Goal: Check status: Check status

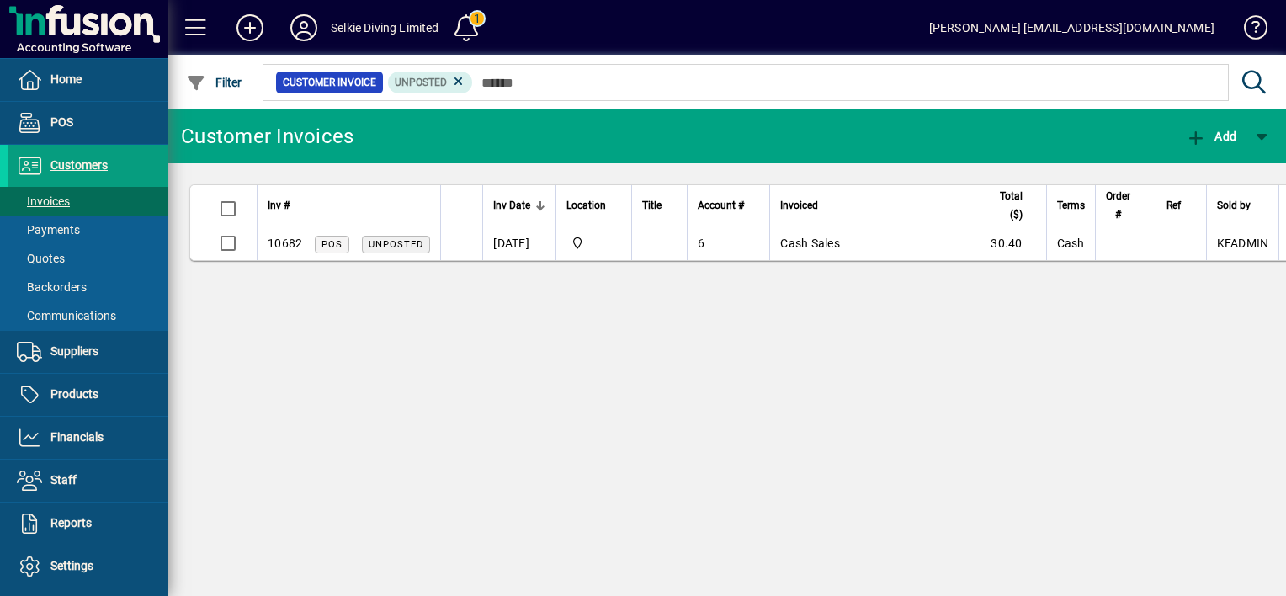
click at [651, 384] on div "Customer Invoices Add Inv # Inv Date Location Title Account # Invoiced Total ($…" at bounding box center [727, 352] width 1118 height 486
click at [454, 83] on icon at bounding box center [458, 81] width 15 height 15
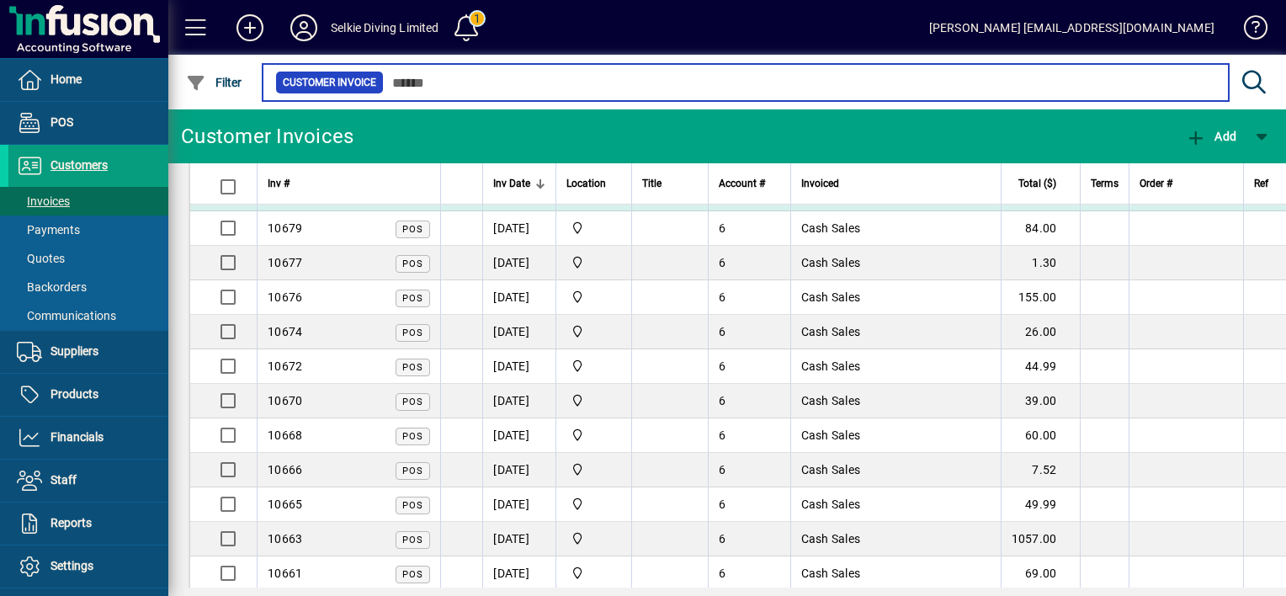
scroll to position [168, 0]
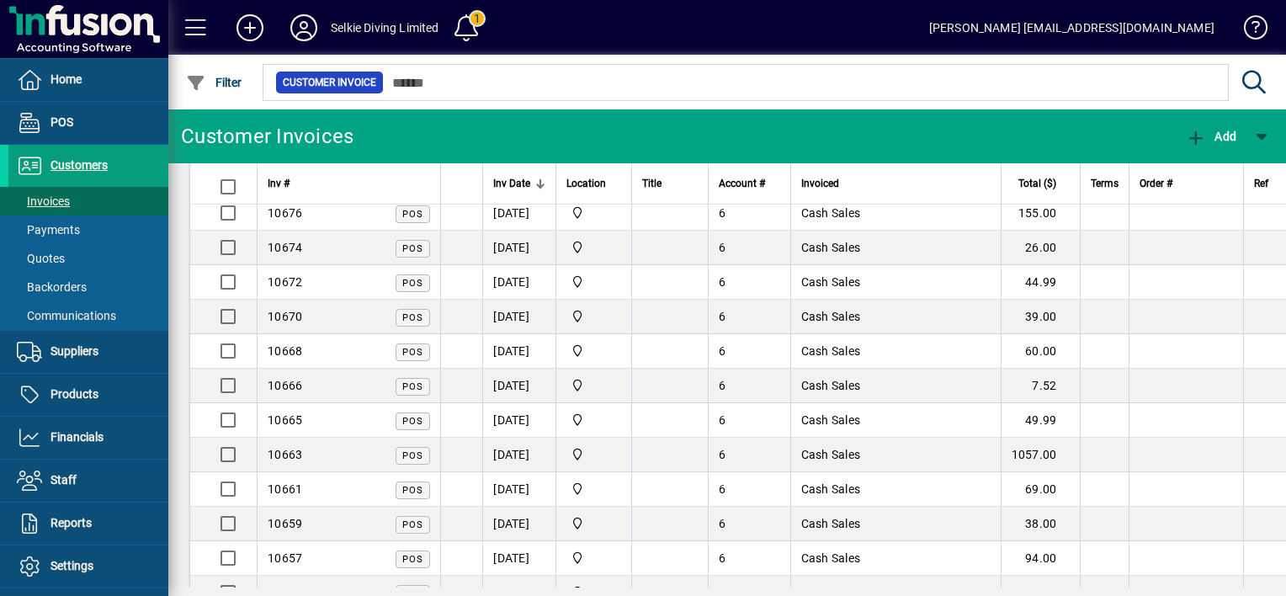
click at [508, 453] on td "[DATE]" at bounding box center [518, 455] width 73 height 35
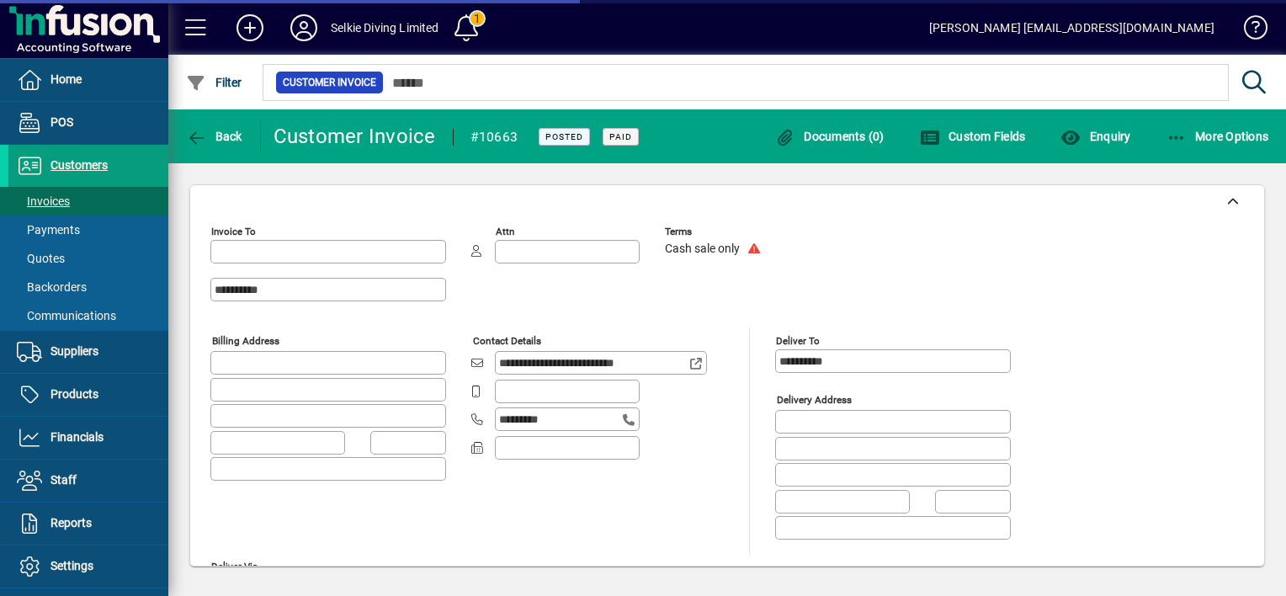
type input "**********"
type input "****"
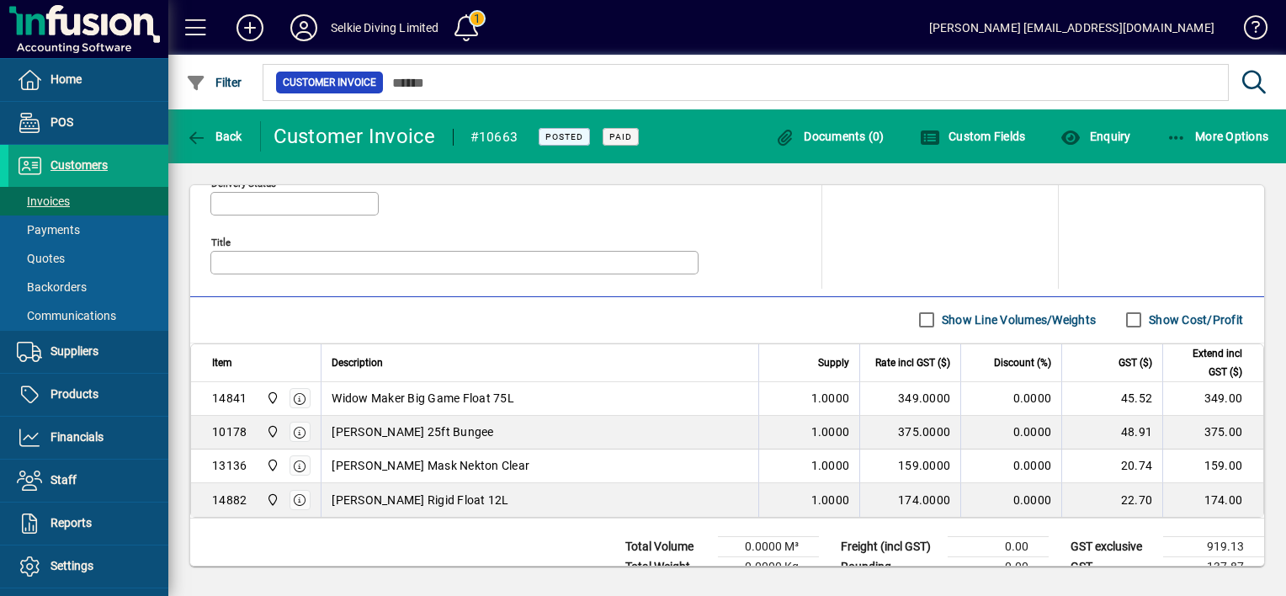
scroll to position [841, 0]
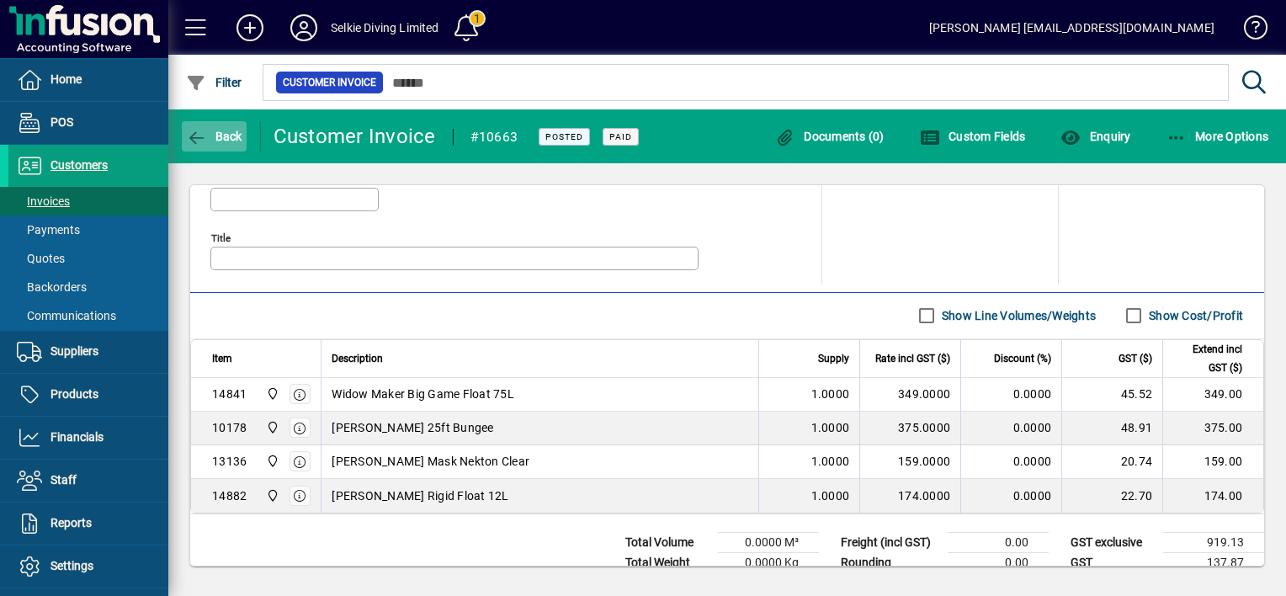
click at [221, 140] on span "Back" at bounding box center [214, 136] width 56 height 13
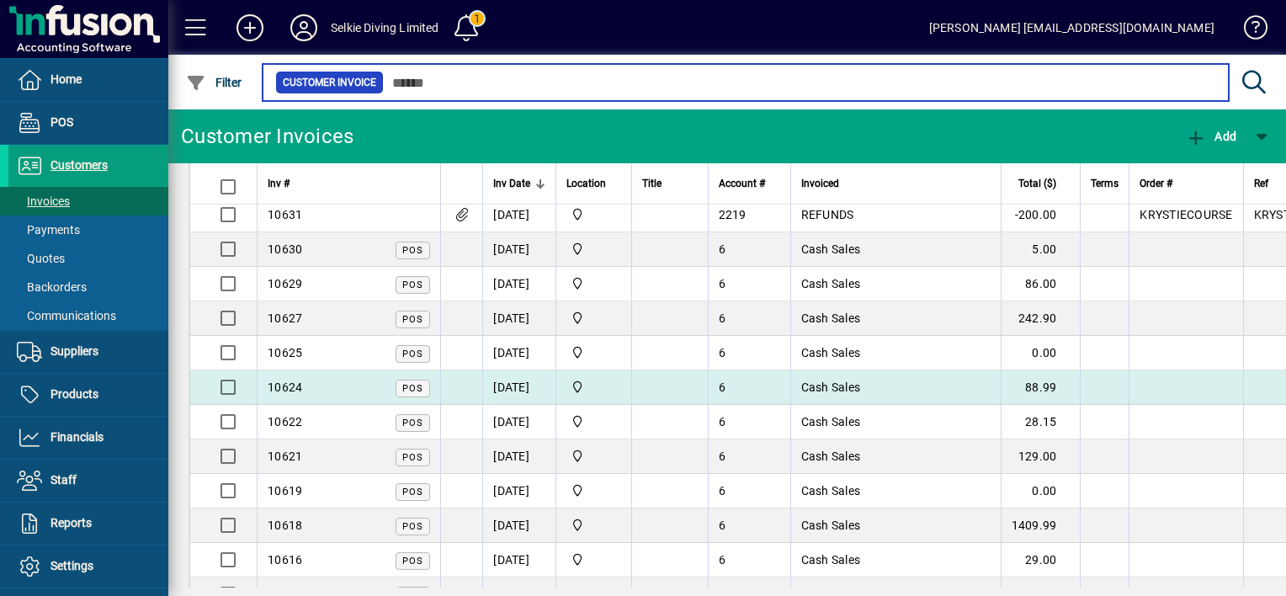
scroll to position [1010, 0]
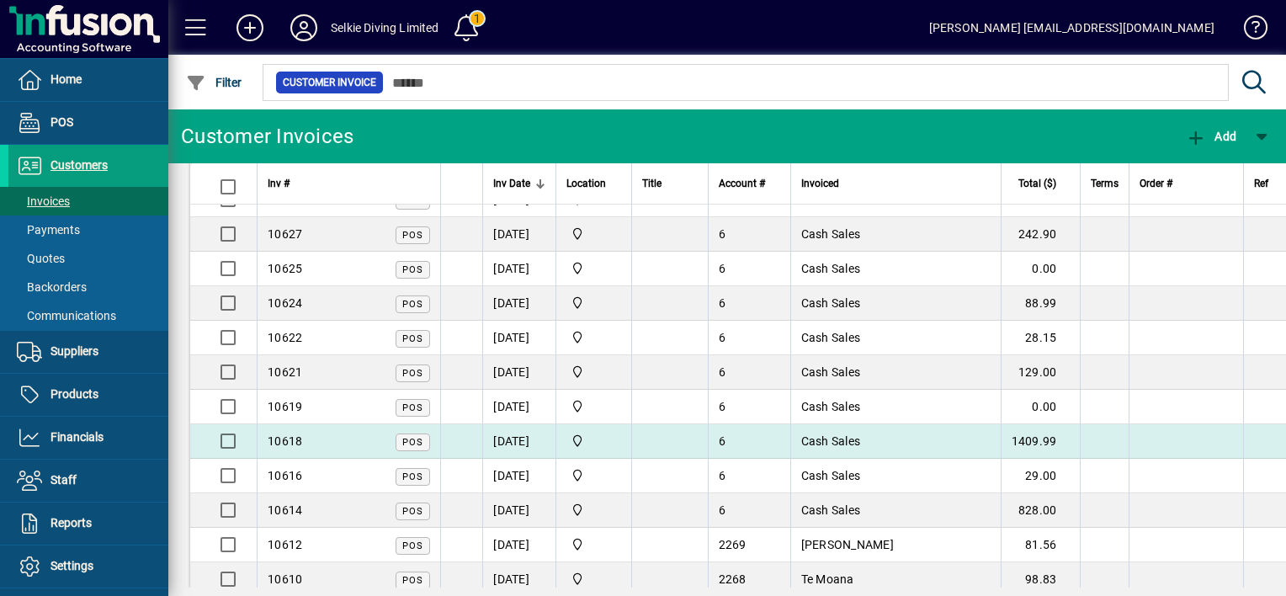
click at [871, 434] on td "Cash Sales" at bounding box center [895, 441] width 210 height 35
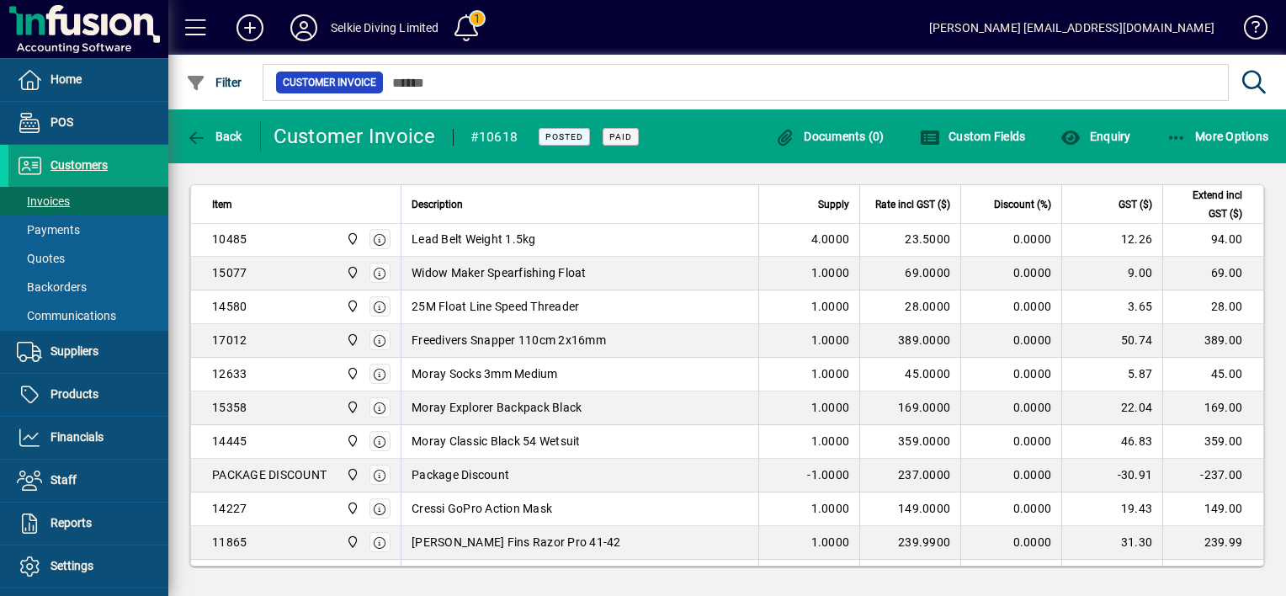
scroll to position [1094, 0]
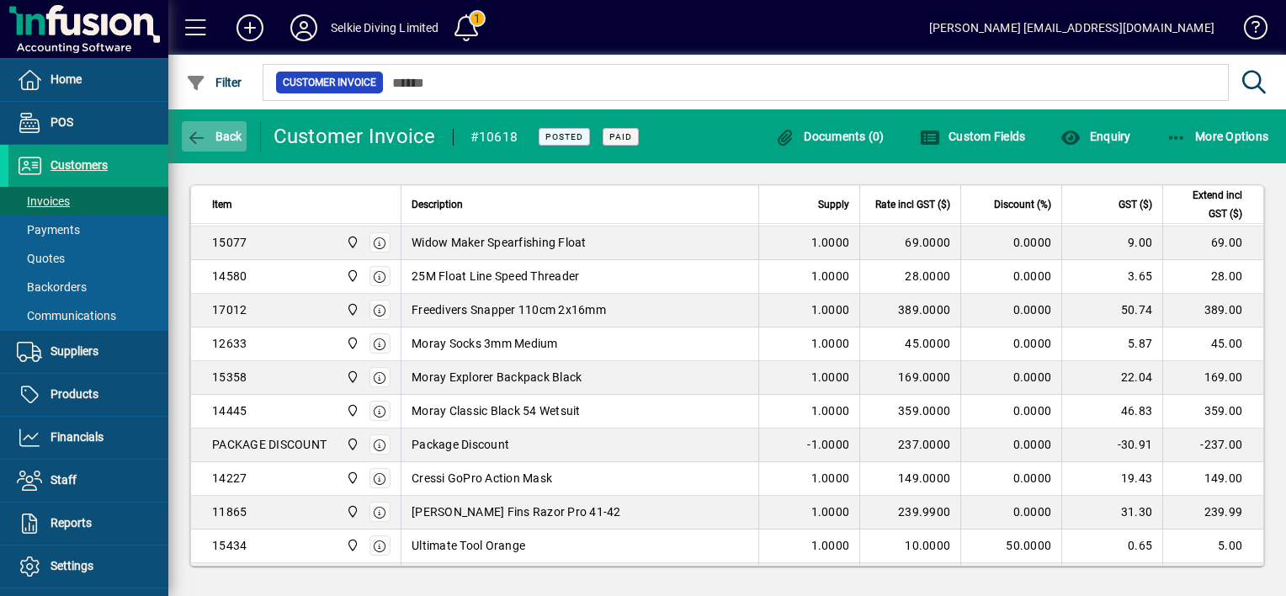
click at [217, 140] on span "Back" at bounding box center [214, 136] width 56 height 13
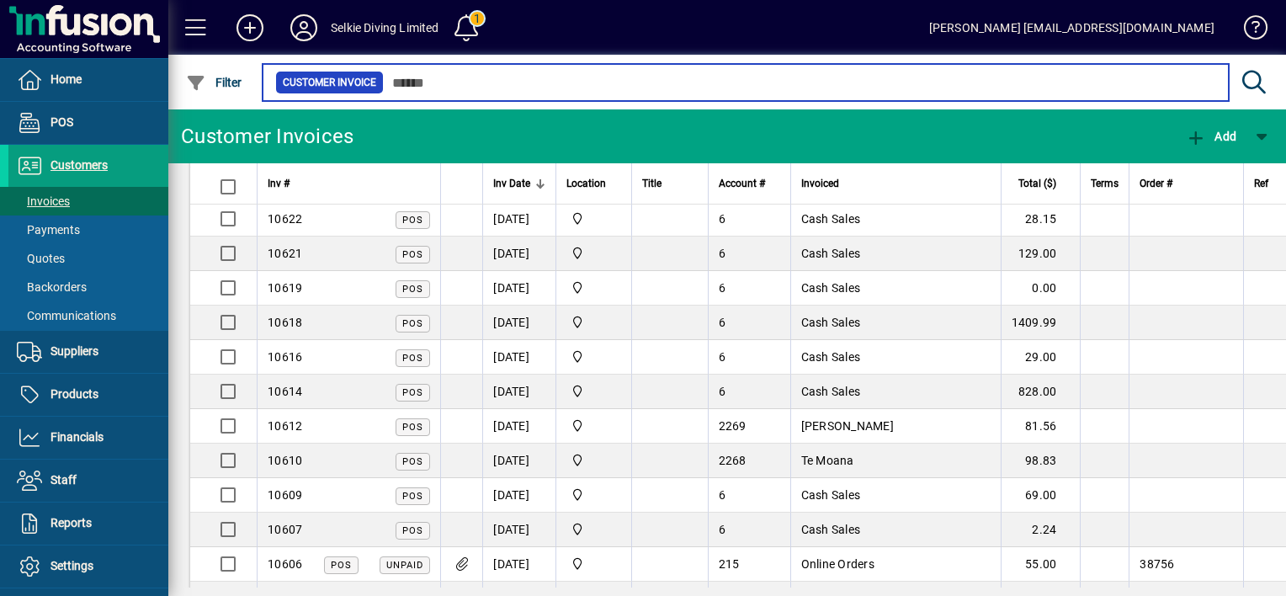
scroll to position [1178, 0]
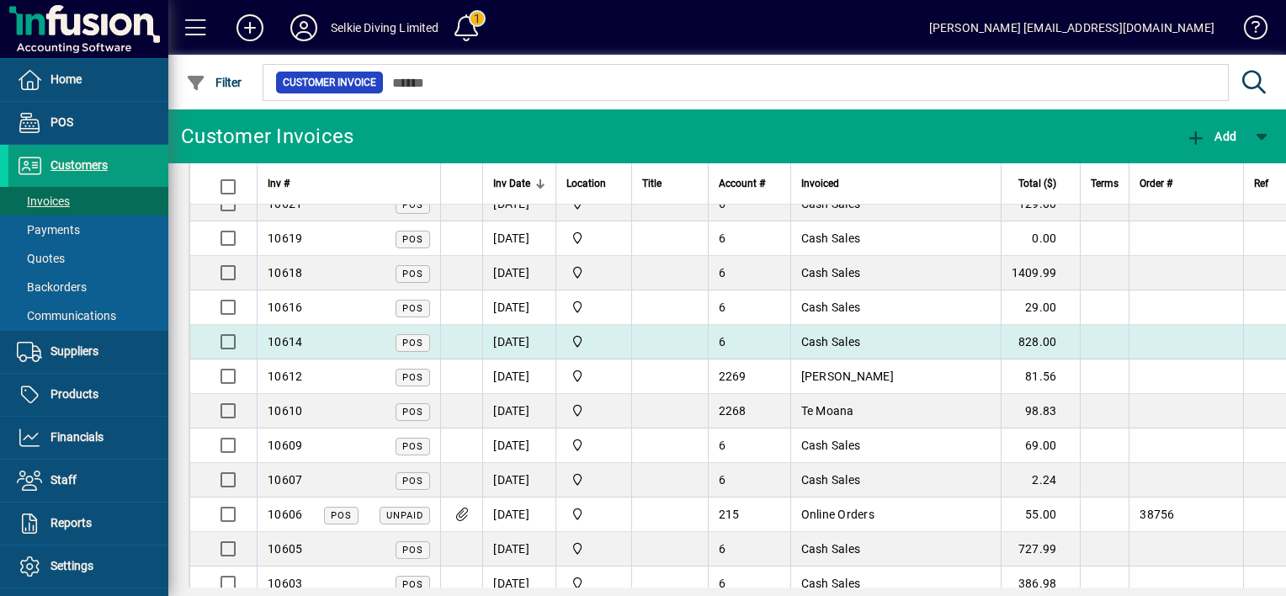
click at [856, 335] on span "Cash Sales" at bounding box center [831, 341] width 60 height 13
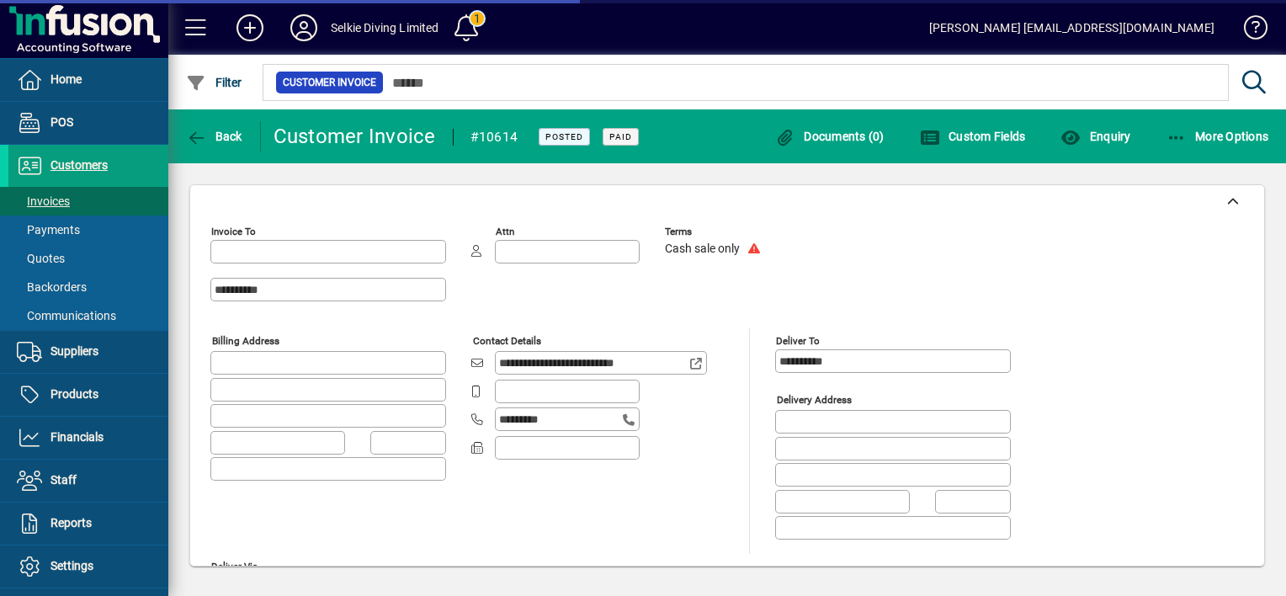
type input "**********"
type input "****"
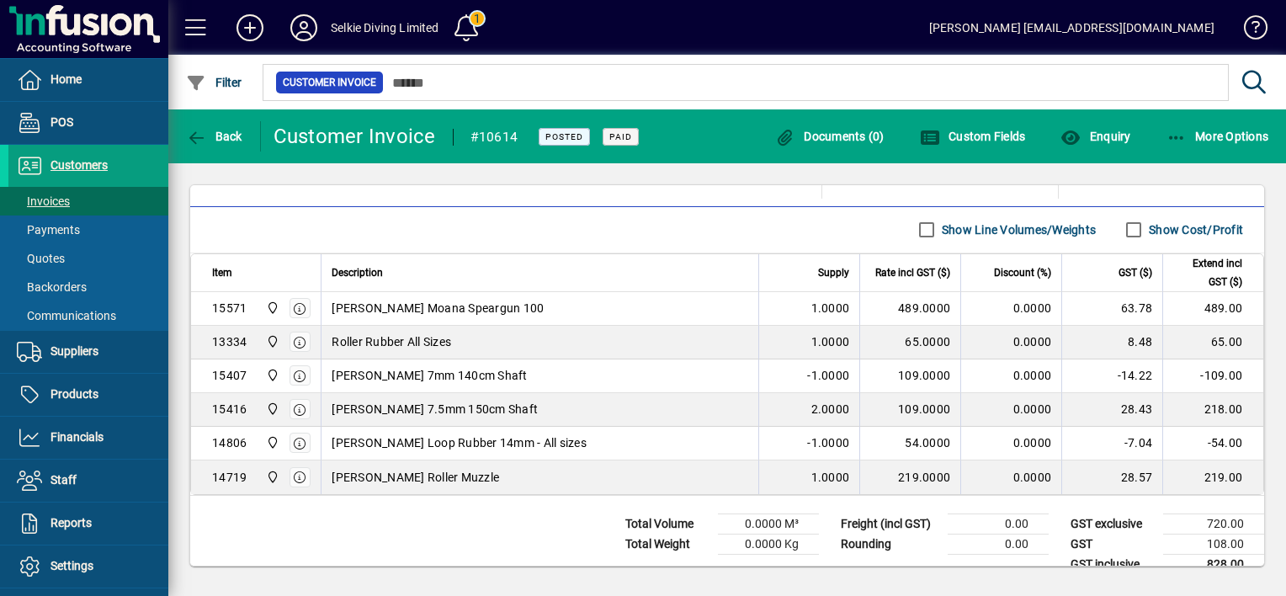
scroll to position [947, 0]
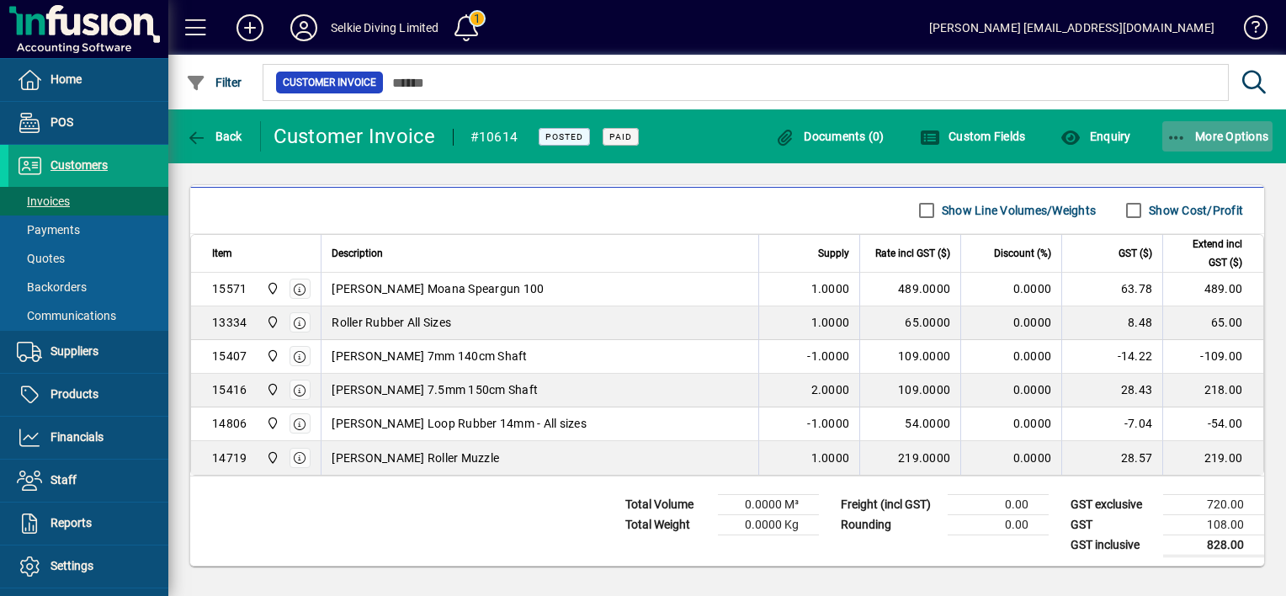
click at [1176, 134] on icon "button" at bounding box center [1176, 138] width 21 height 17
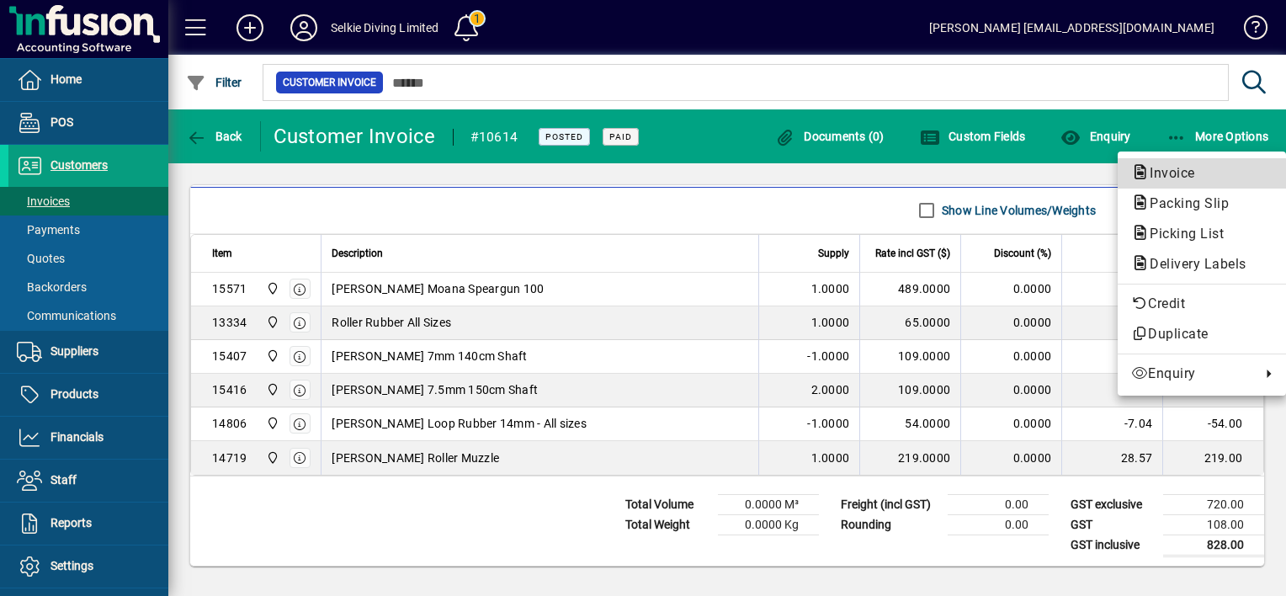
click at [1167, 178] on span "Invoice" at bounding box center [1167, 173] width 72 height 16
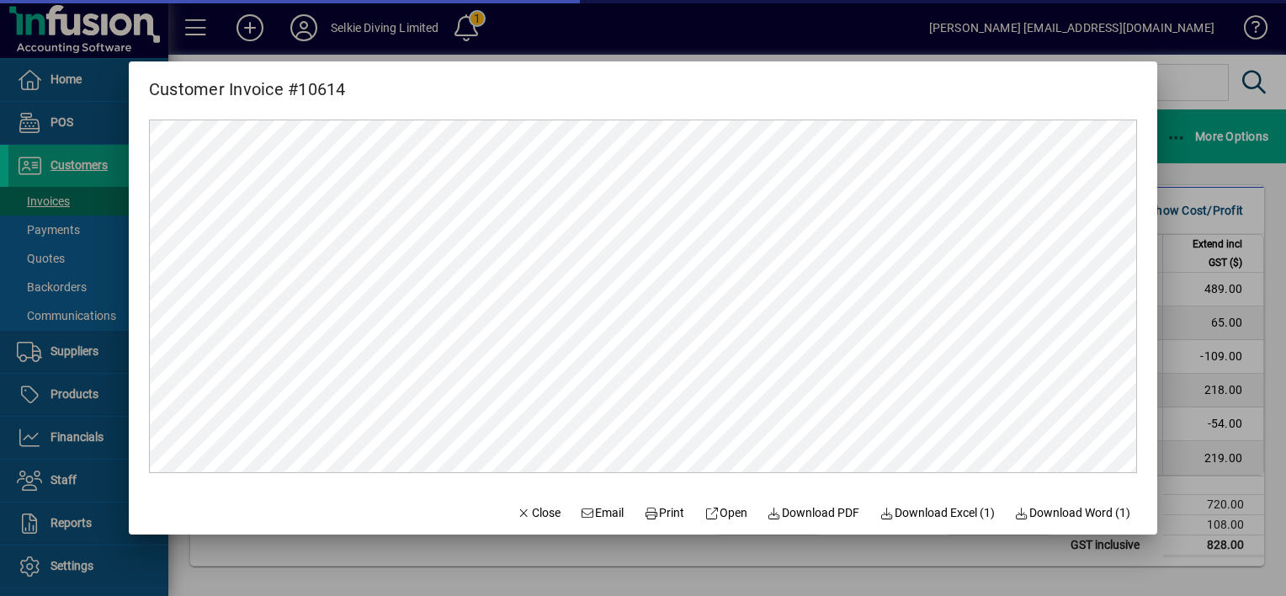
scroll to position [0, 0]
click at [651, 516] on span "Print" at bounding box center [664, 513] width 40 height 18
click at [788, 34] on div at bounding box center [643, 298] width 1286 height 596
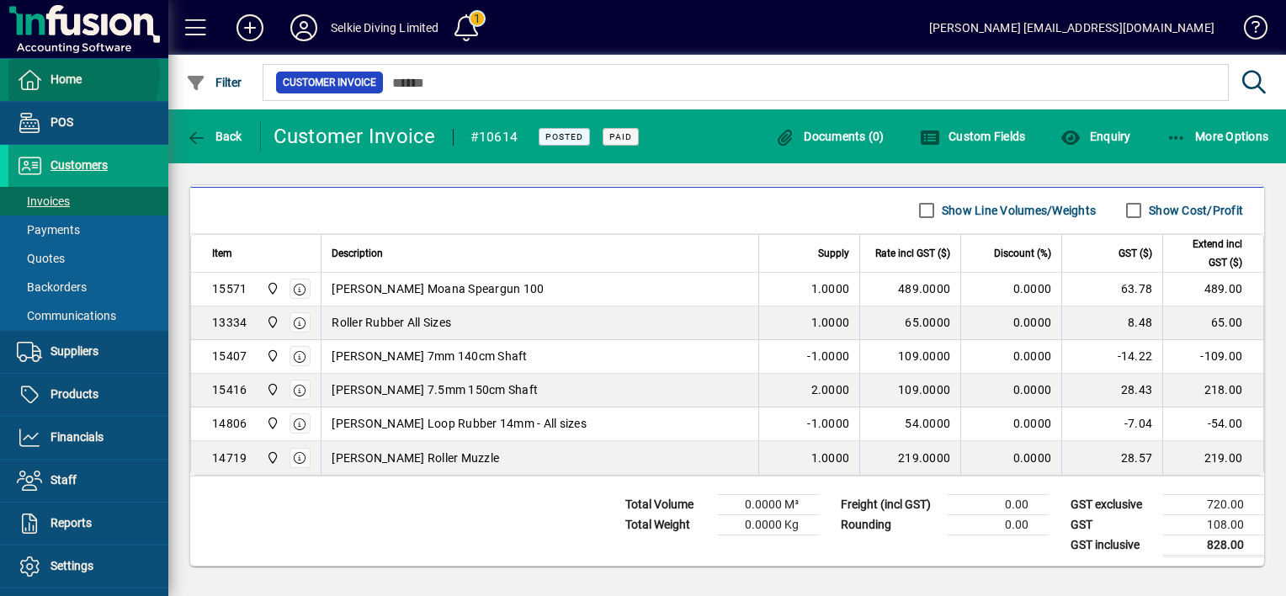
click at [76, 74] on span "Home" at bounding box center [65, 78] width 31 height 13
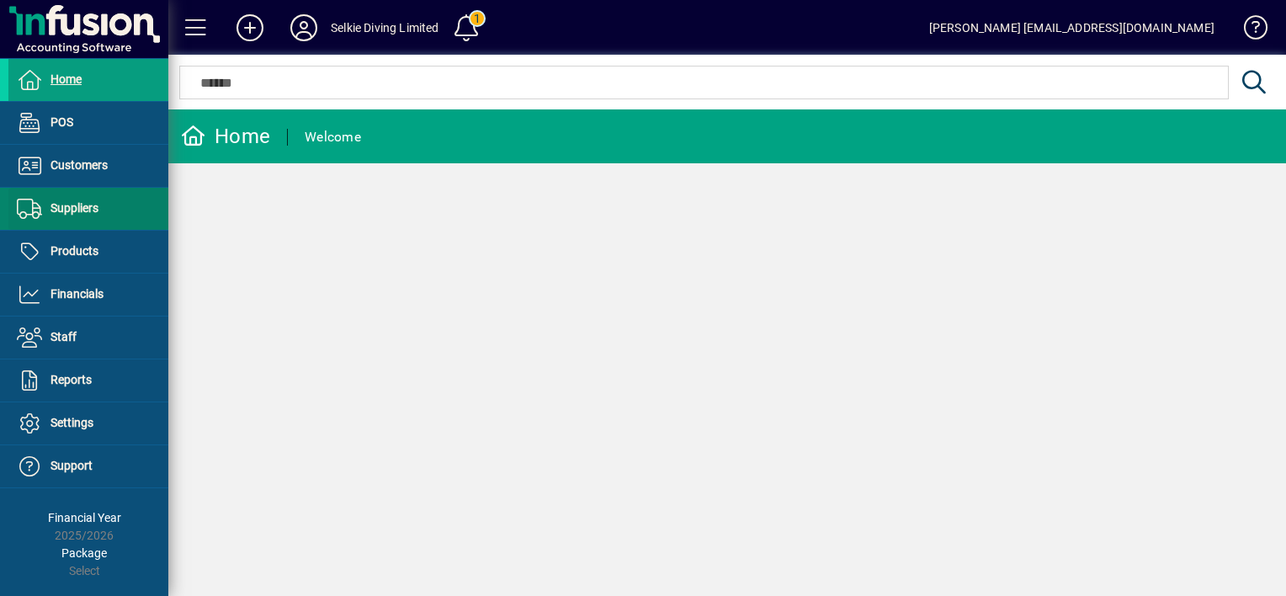
click at [67, 206] on span "Suppliers" at bounding box center [74, 207] width 48 height 13
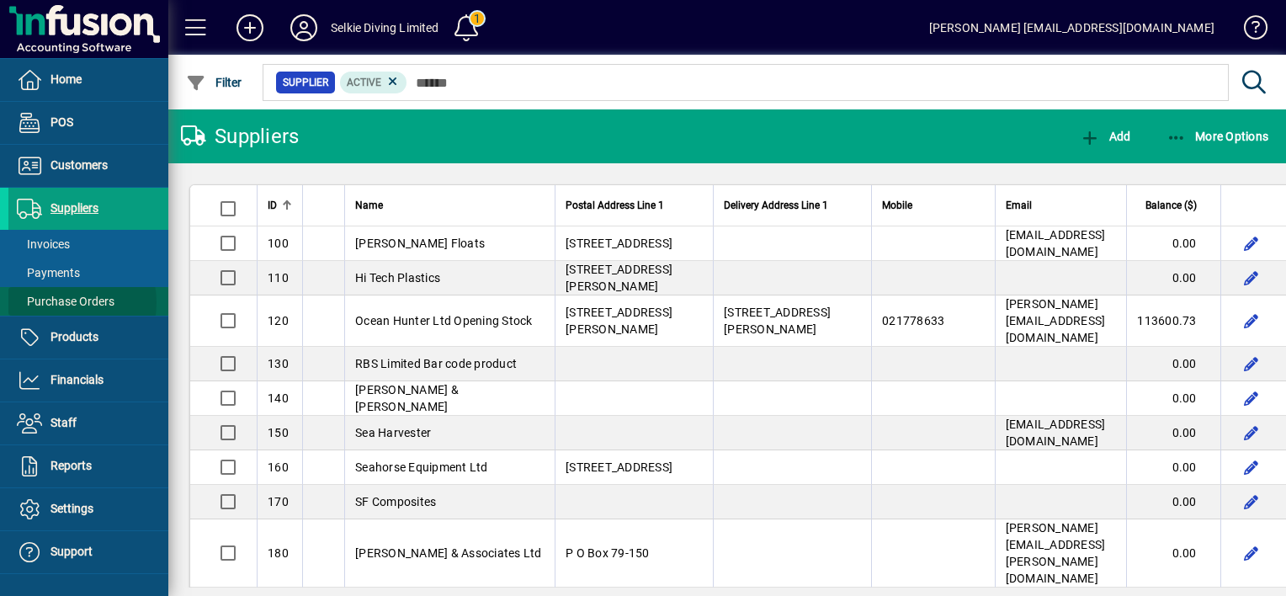
click at [65, 302] on span "Purchase Orders" at bounding box center [66, 301] width 98 height 13
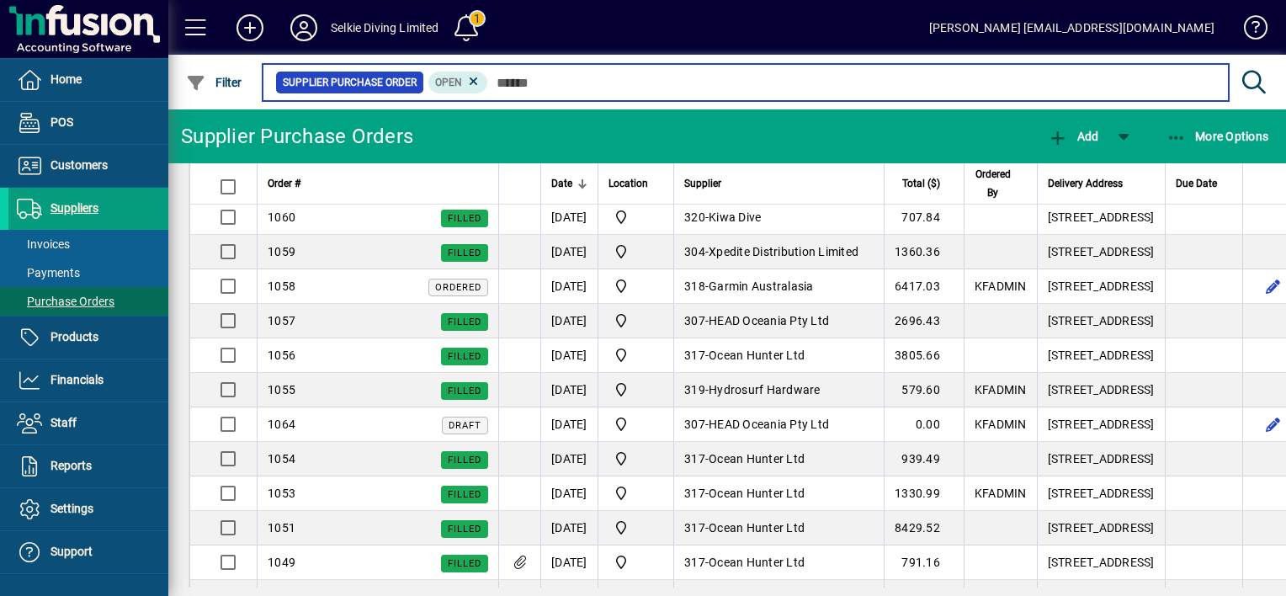
scroll to position [168, 0]
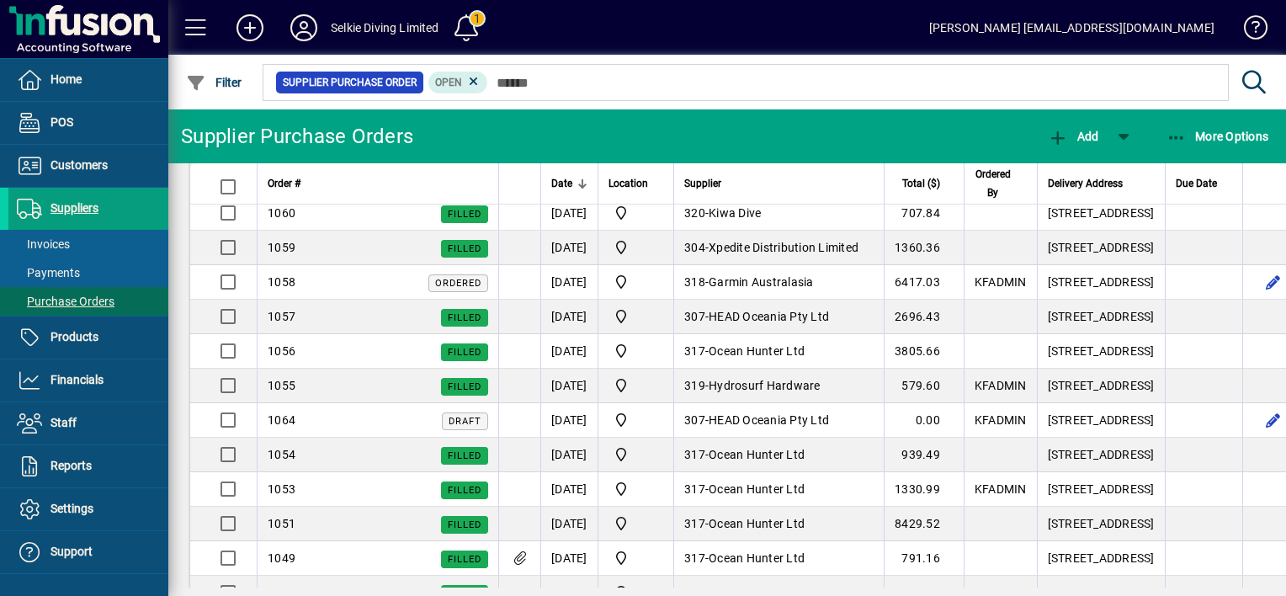
click at [772, 151] on span "Splash Dive Ltd" at bounding box center [750, 143] width 83 height 13
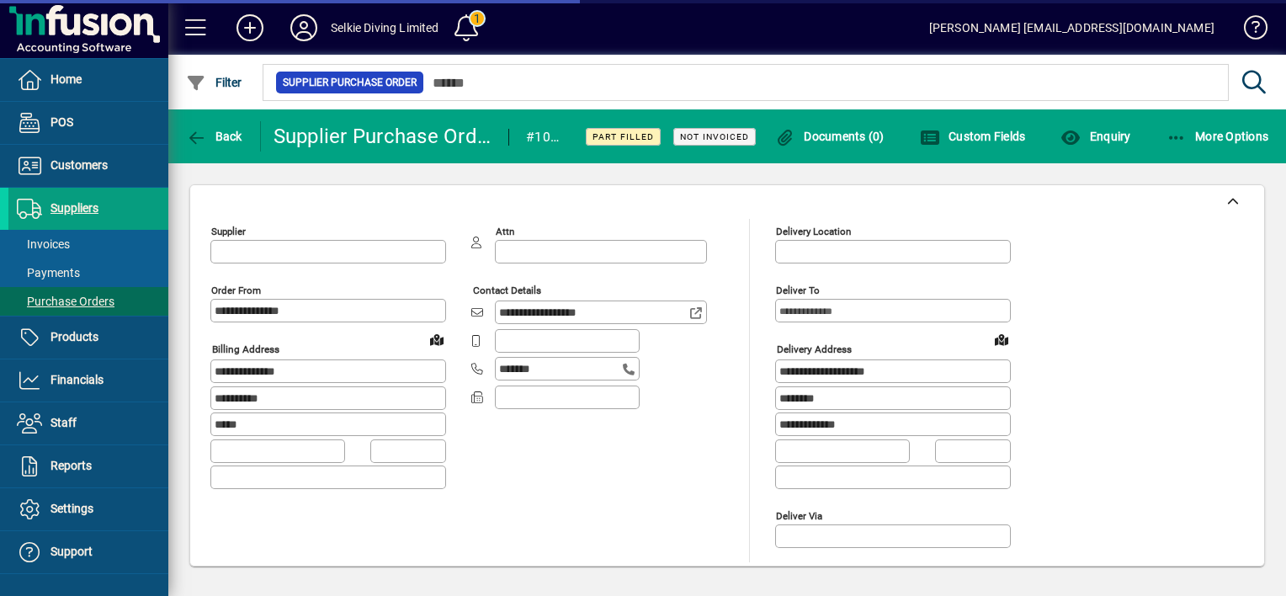
type input "**********"
type input "****"
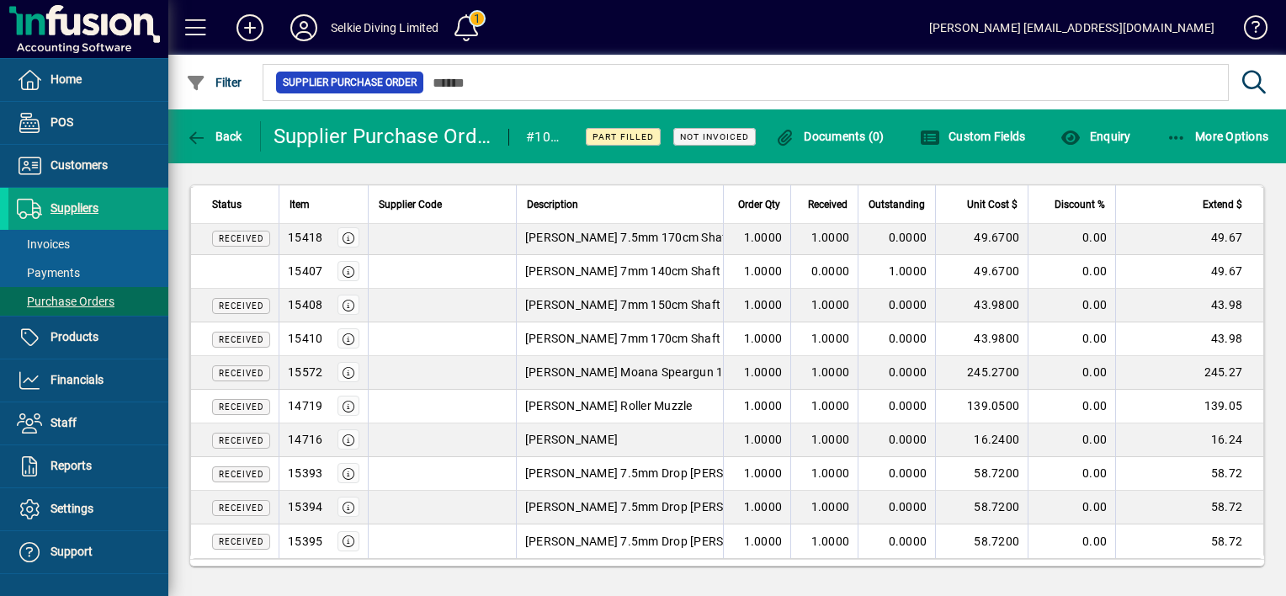
scroll to position [611, 0]
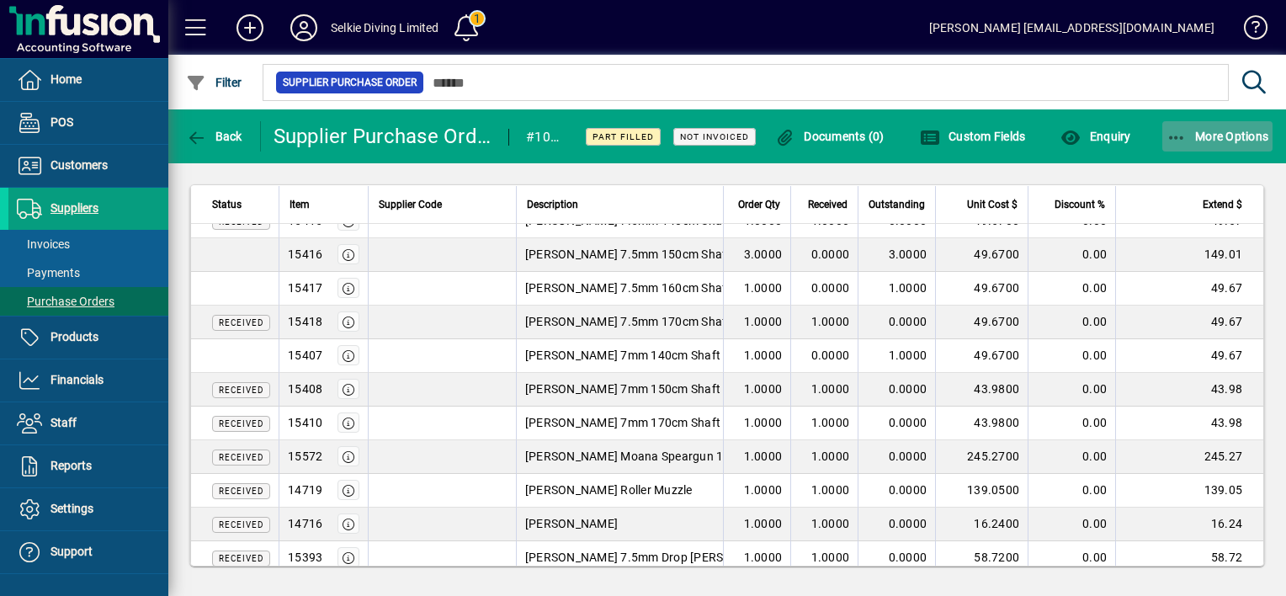
click at [1168, 136] on icon "button" at bounding box center [1176, 138] width 21 height 17
